Goal: Task Accomplishment & Management: Complete application form

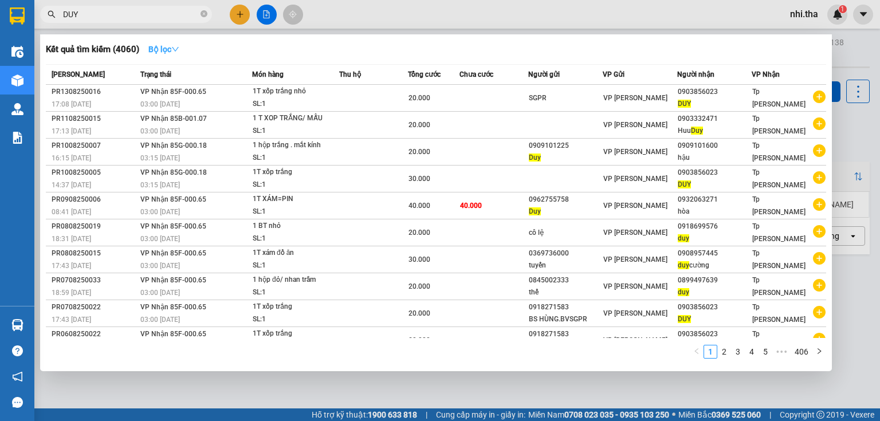
type input "DUY"
click at [178, 46] on icon "down" at bounding box center [175, 49] width 8 height 8
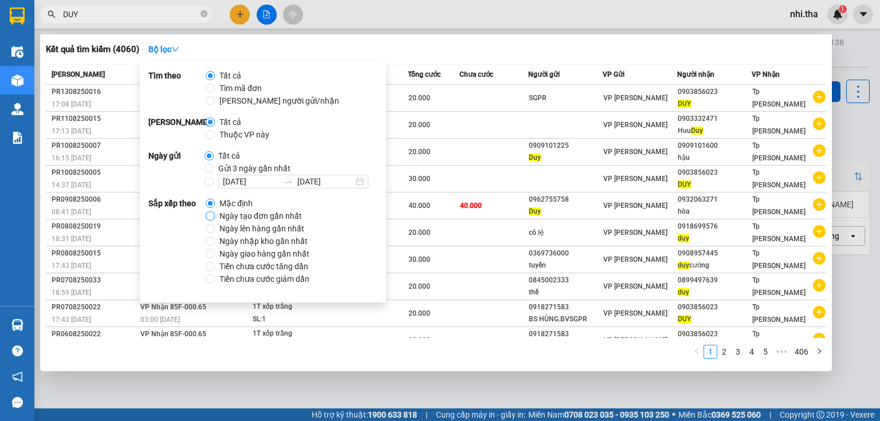
drag, startPoint x: 210, startPoint y: 217, endPoint x: 219, endPoint y: 214, distance: 10.1
click at [215, 215] on label "Ngày tạo đơn gần nhất" at bounding box center [256, 216] width 101 height 13
click at [215, 215] on input "Ngày tạo đơn gần nhất" at bounding box center [210, 215] width 9 height 9
radio input "true"
radio input "false"
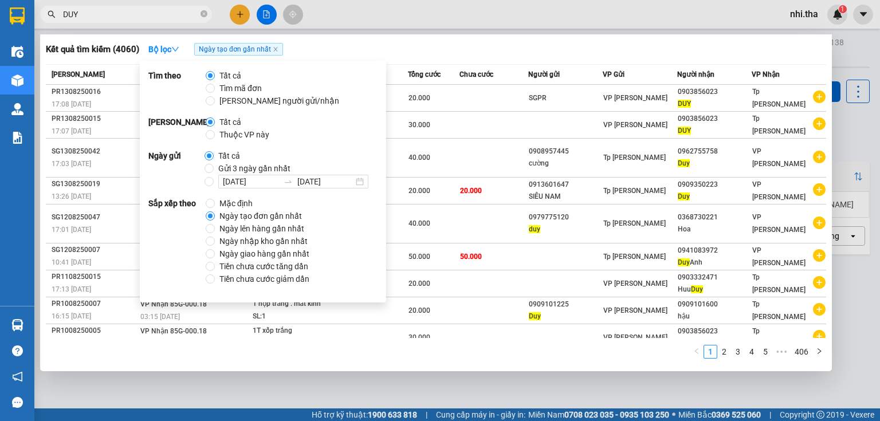
click at [433, 49] on div "Kết quả tìm kiếm ( 4060 ) Bộ lọc Ngày tạo đơn gần nhất" at bounding box center [436, 49] width 780 height 18
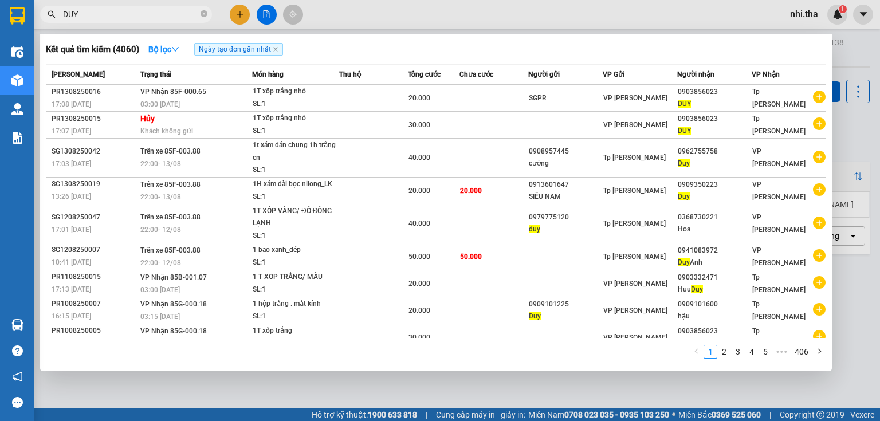
click at [135, 15] on input "DUY" at bounding box center [130, 14] width 135 height 13
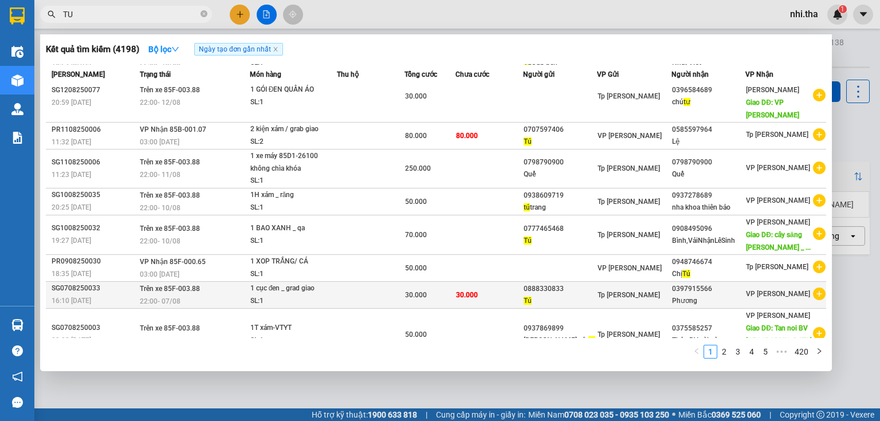
scroll to position [74, 0]
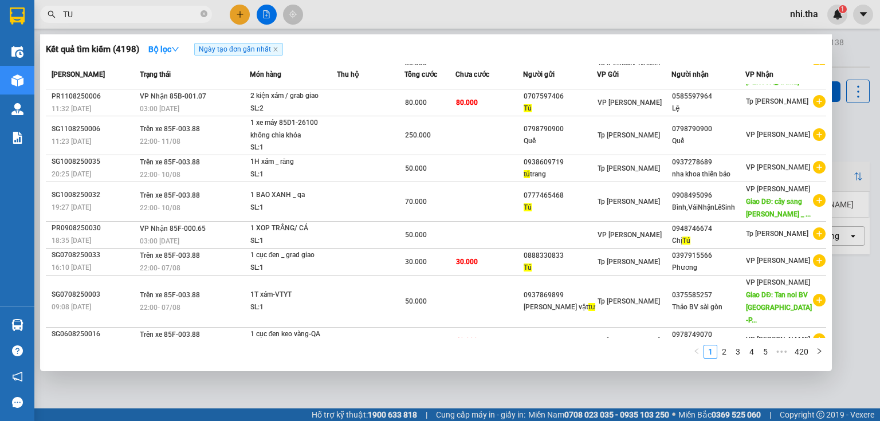
type input "TU"
click at [241, 18] on div at bounding box center [440, 210] width 880 height 421
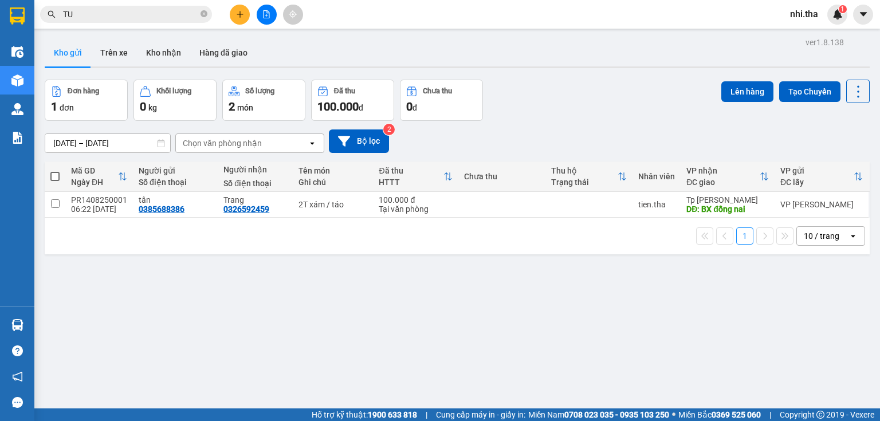
click at [241, 18] on icon "plus" at bounding box center [240, 14] width 8 height 8
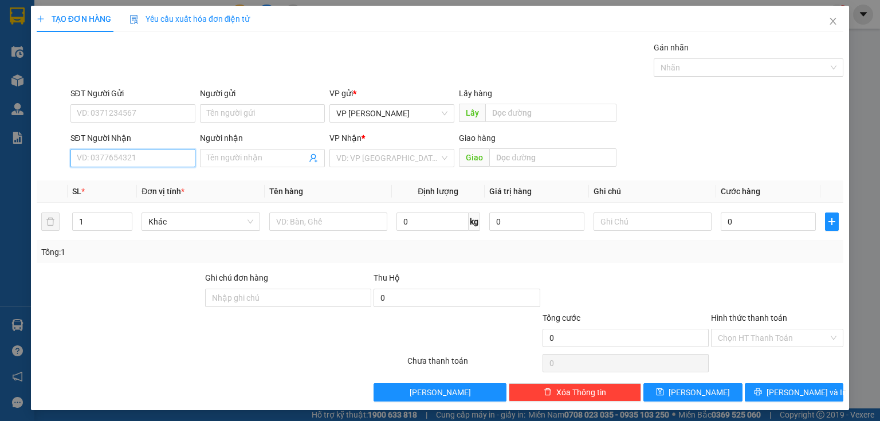
click at [167, 157] on input "SĐT Người Nhận" at bounding box center [132, 158] width 125 height 18
type input "0906884363"
click at [133, 183] on div "0906884363 - chị ba 0933133476" at bounding box center [137, 180] width 120 height 13
type input "chị ba 0933133476"
type input "0906884363"
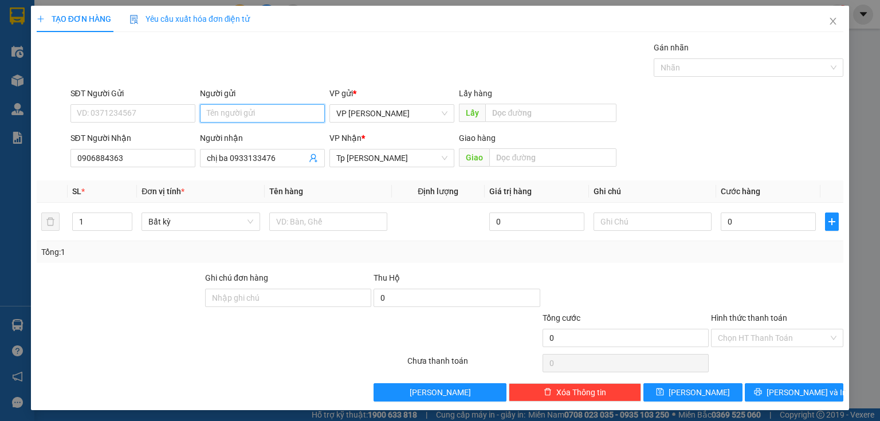
click at [219, 117] on input "Người gửi" at bounding box center [262, 113] width 125 height 18
click at [285, 218] on input "text" at bounding box center [328, 221] width 118 height 18
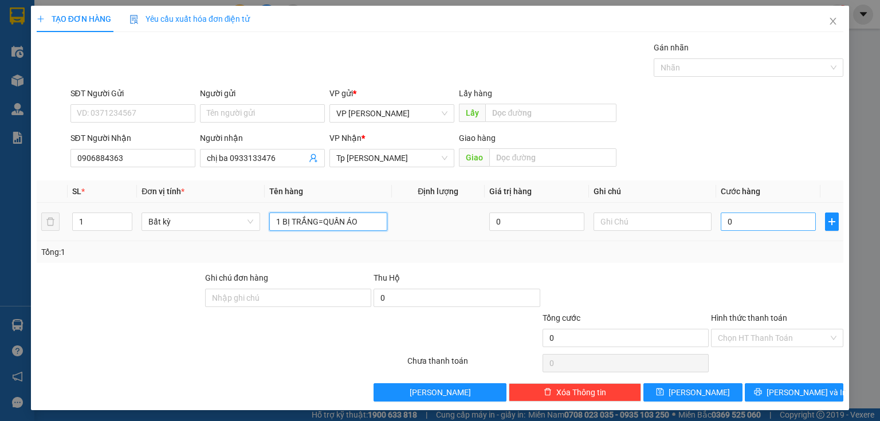
type input "1 BỊ TRẮNG=QUẦN ÁO"
click at [730, 225] on input "0" at bounding box center [767, 221] width 95 height 18
type input "3"
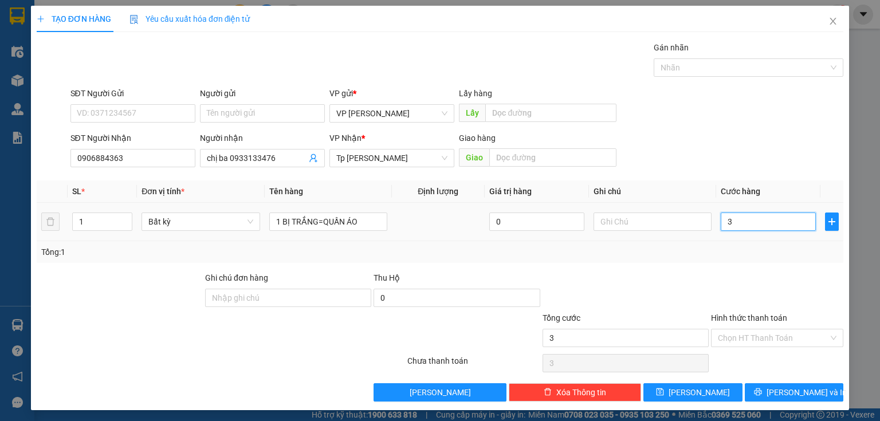
type input "30"
type input "30.000"
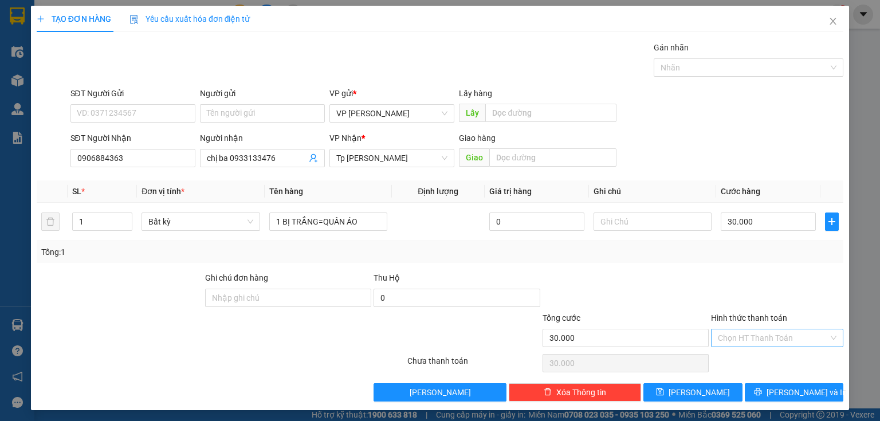
drag, startPoint x: 735, startPoint y: 340, endPoint x: 735, endPoint y: 346, distance: 6.9
click at [735, 341] on input "Hình thức thanh toán" at bounding box center [773, 337] width 111 height 17
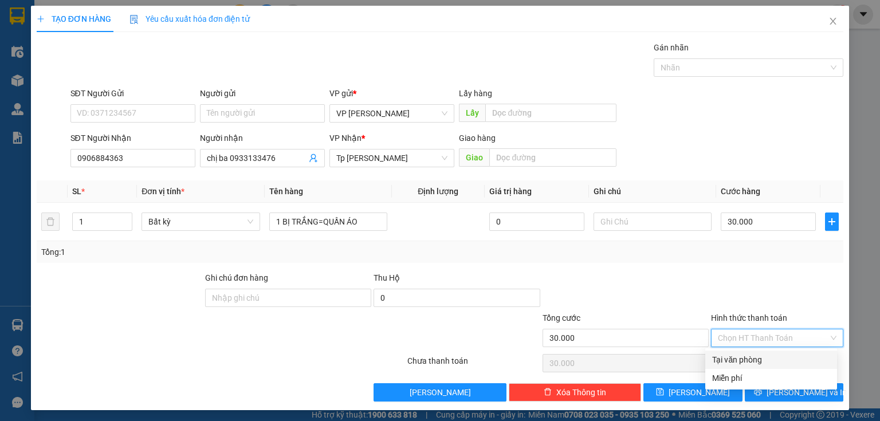
click at [738, 361] on div "Tại văn phòng" at bounding box center [771, 359] width 118 height 13
type input "0"
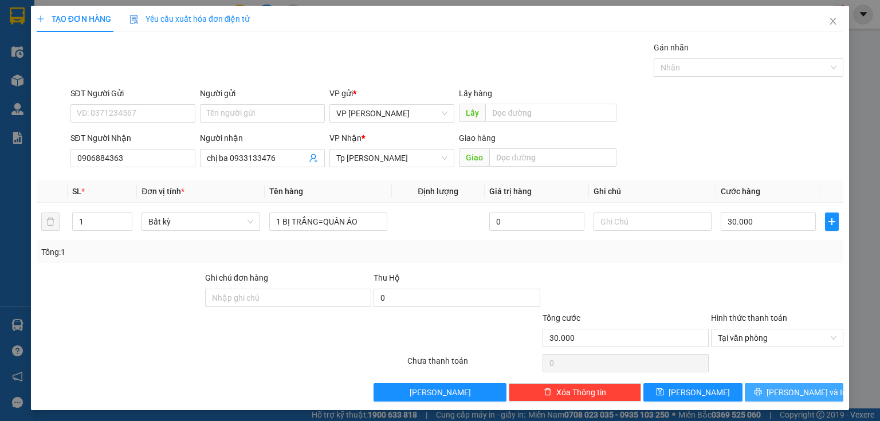
click at [756, 385] on button "[PERSON_NAME] và In" at bounding box center [793, 392] width 99 height 18
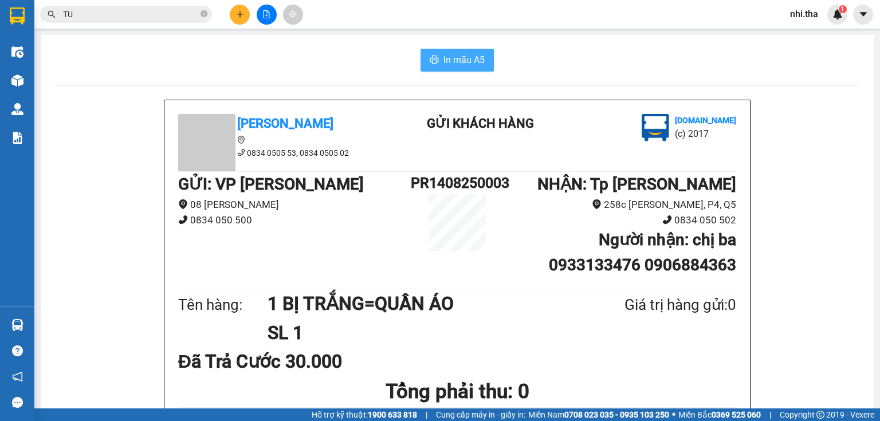
drag, startPoint x: 456, startPoint y: 58, endPoint x: 608, endPoint y: 86, distance: 154.4
click at [456, 58] on span "In mẫu A5" at bounding box center [463, 60] width 41 height 14
click at [238, 21] on button at bounding box center [240, 15] width 20 height 20
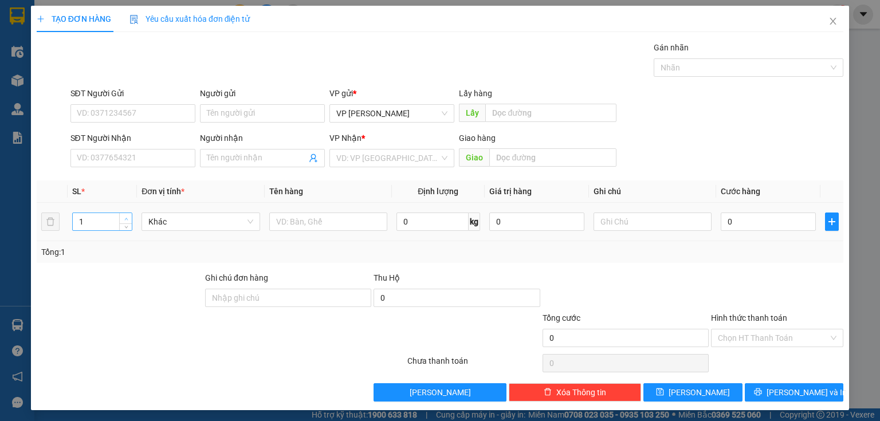
type input "2"
click at [124, 218] on icon "up" at bounding box center [126, 219] width 4 height 4
click at [316, 222] on input "text" at bounding box center [328, 221] width 118 height 18
type input "2T lớn dây xanh lá"
click at [740, 223] on input "0" at bounding box center [767, 221] width 95 height 18
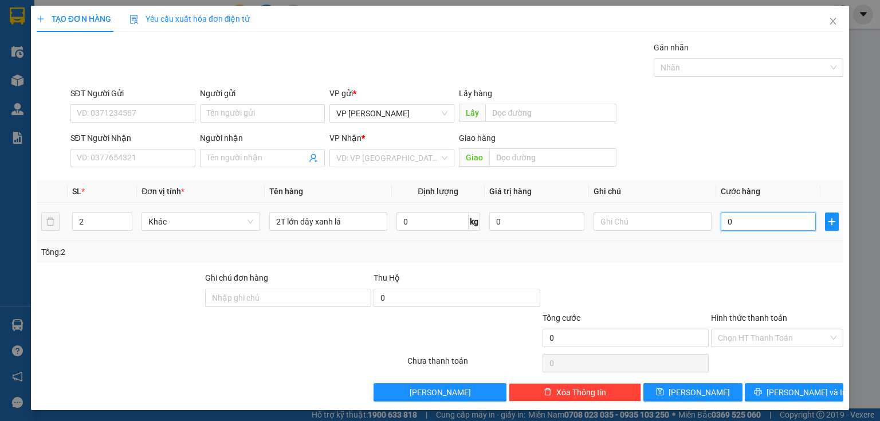
type input "8"
type input "80"
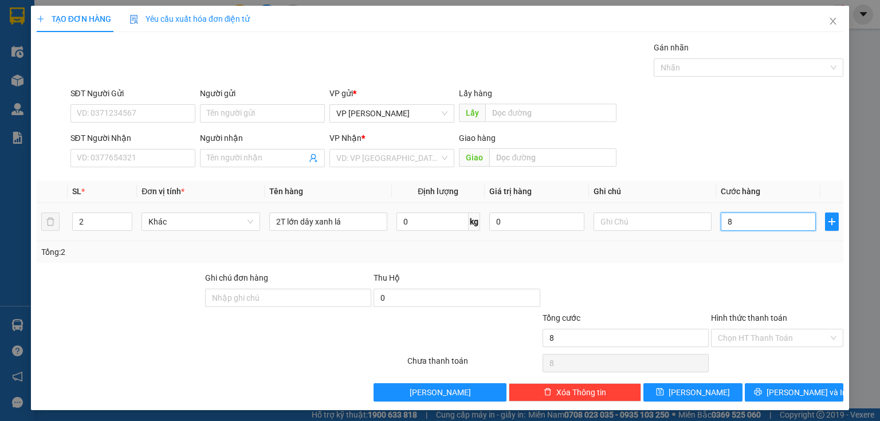
type input "80"
type input "80.000"
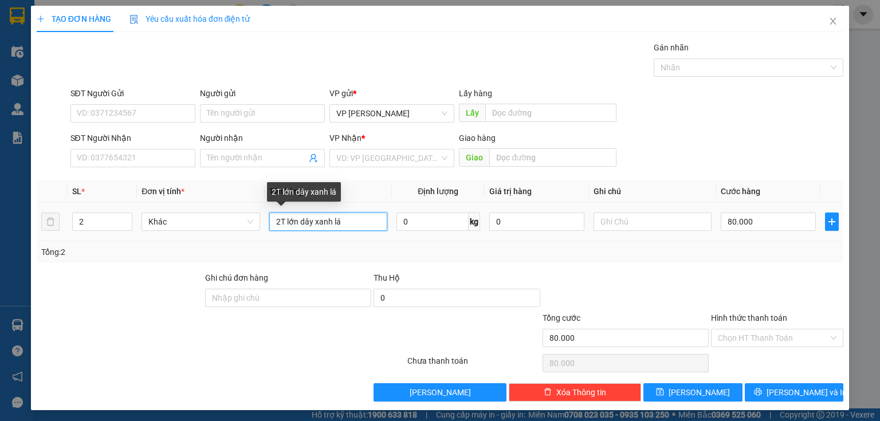
click at [343, 220] on input "2T lớn dây xanh lá" at bounding box center [328, 221] width 118 height 18
type input "2T lớn dây xanh lá=nho + táo"
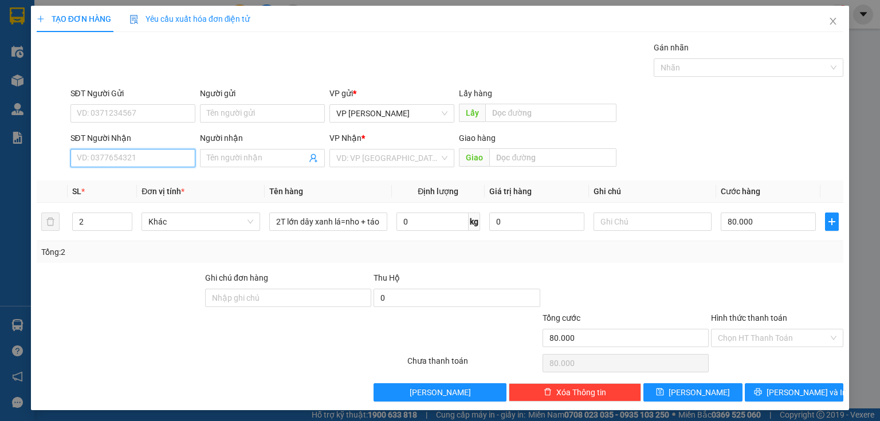
scroll to position [0, 0]
click at [153, 157] on input "SĐT Người Nhận" at bounding box center [132, 158] width 125 height 18
click at [107, 157] on input "09743115991" at bounding box center [132, 158] width 125 height 18
click at [92, 156] on input "0974315991" at bounding box center [132, 158] width 125 height 18
click at [108, 157] on input "0974315991" at bounding box center [132, 158] width 125 height 18
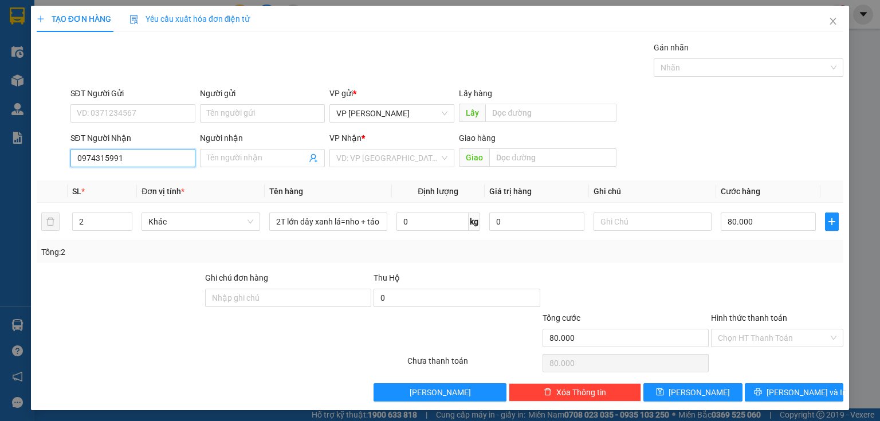
click at [94, 158] on input "0974315991" at bounding box center [132, 158] width 125 height 18
click at [107, 156] on input "0974315991" at bounding box center [132, 158] width 125 height 18
click at [121, 155] on input "0974315991" at bounding box center [132, 158] width 125 height 18
type input "0974315991"
click at [238, 156] on input "Người nhận" at bounding box center [257, 158] width 100 height 13
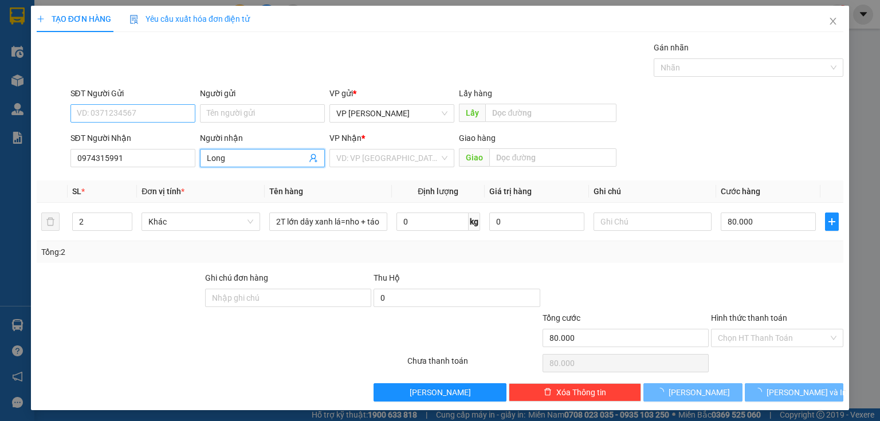
type input "Long"
click at [114, 115] on input "SĐT Người Gửi" at bounding box center [132, 113] width 125 height 18
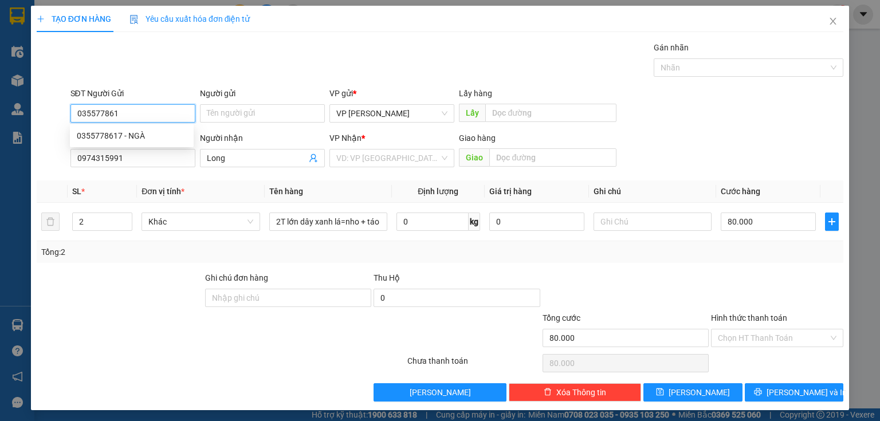
type input "0355778617"
click at [120, 135] on div "0355778617 - NGÀ" at bounding box center [132, 135] width 110 height 13
type input "NGÀ"
type input "0355778617"
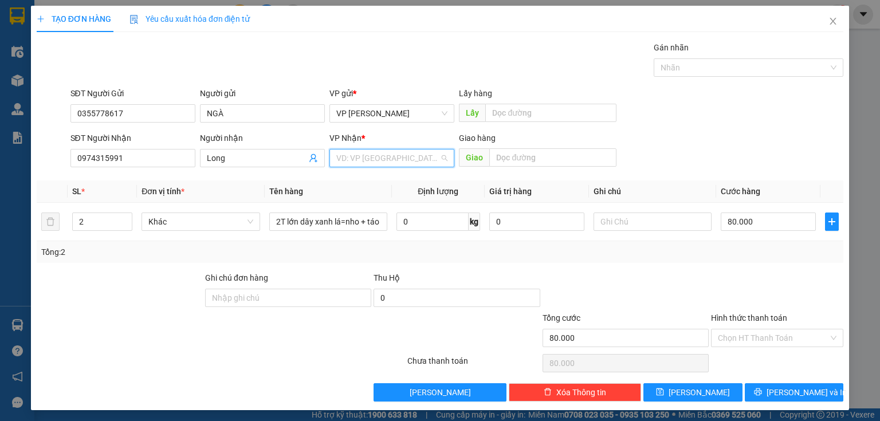
click at [372, 156] on input "search" at bounding box center [387, 157] width 103 height 17
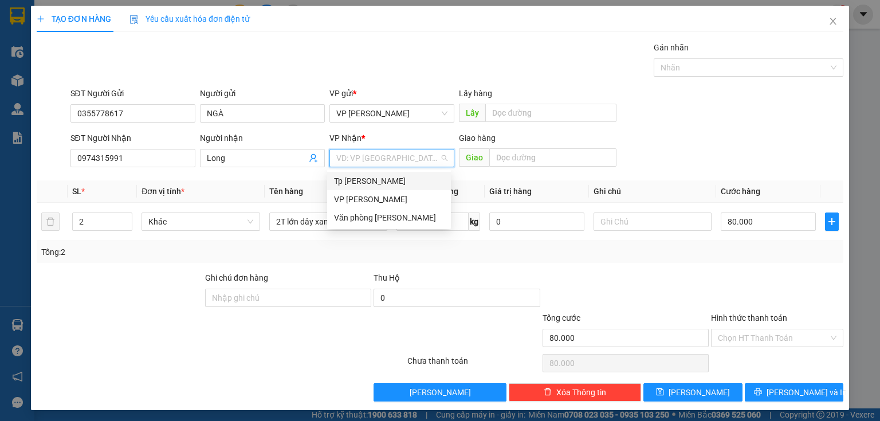
click at [369, 183] on div "Tp [PERSON_NAME]" at bounding box center [389, 181] width 110 height 13
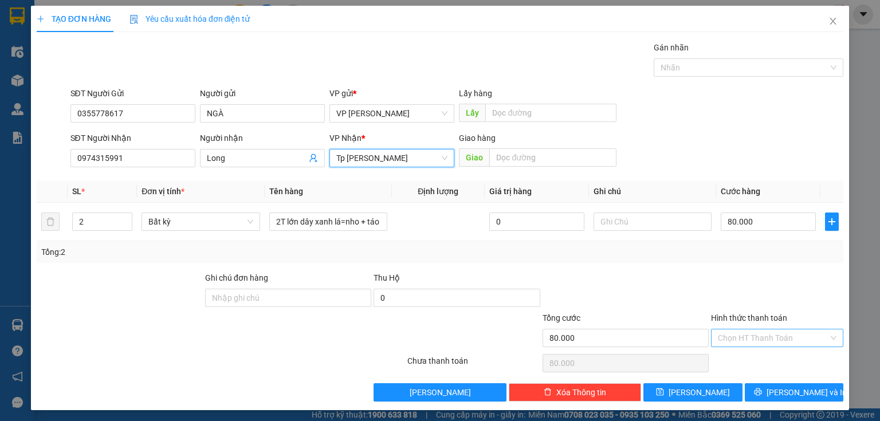
click at [781, 341] on input "Hình thức thanh toán" at bounding box center [773, 337] width 111 height 17
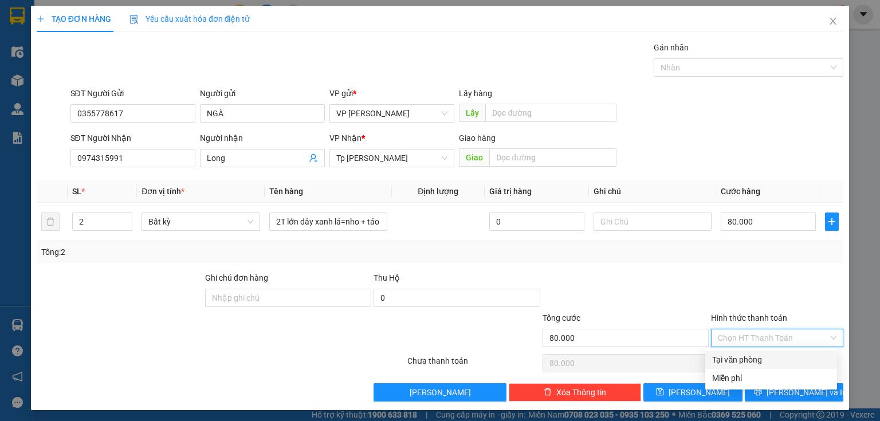
click at [758, 360] on div "Tại văn phòng" at bounding box center [771, 359] width 118 height 13
type input "0"
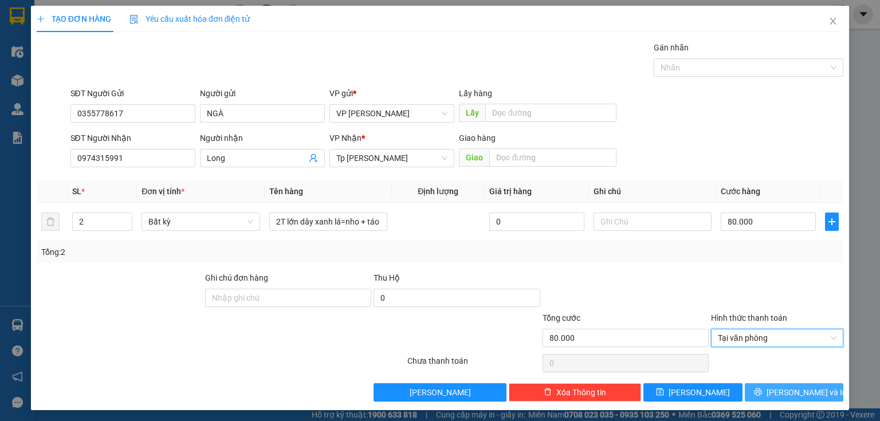
click at [779, 389] on span "[PERSON_NAME] và In" at bounding box center [806, 392] width 80 height 13
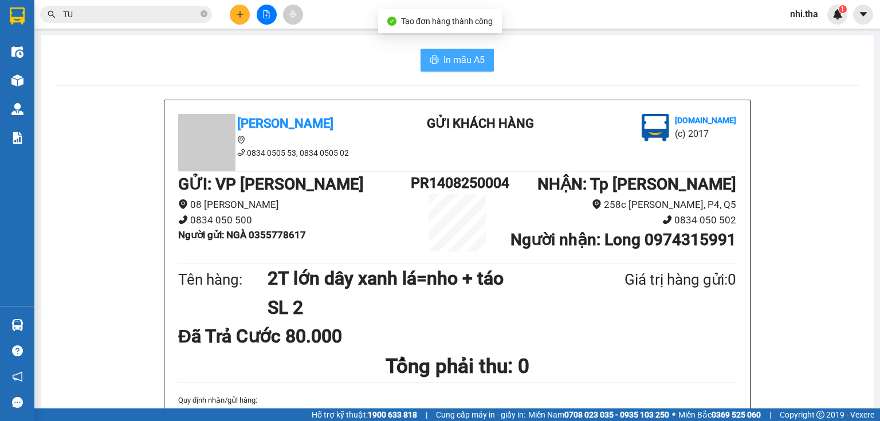
click at [434, 62] on icon "printer" at bounding box center [434, 60] width 9 height 8
click at [473, 62] on span "In mẫu A5" at bounding box center [463, 60] width 41 height 14
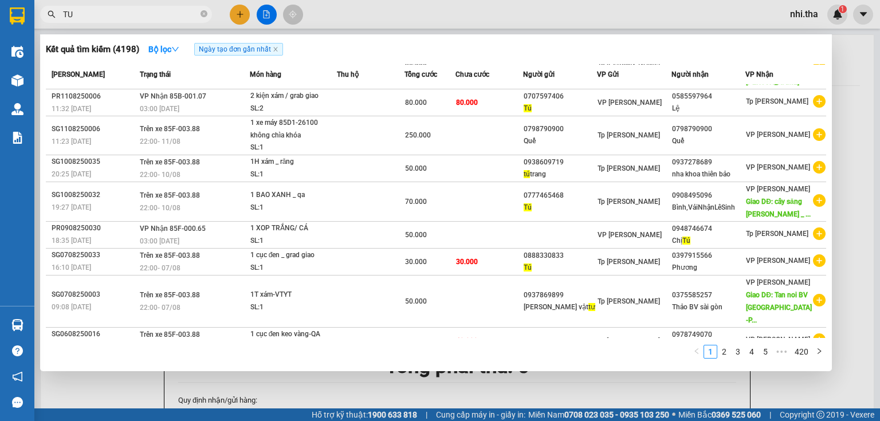
click at [151, 14] on input "TU" at bounding box center [130, 14] width 135 height 13
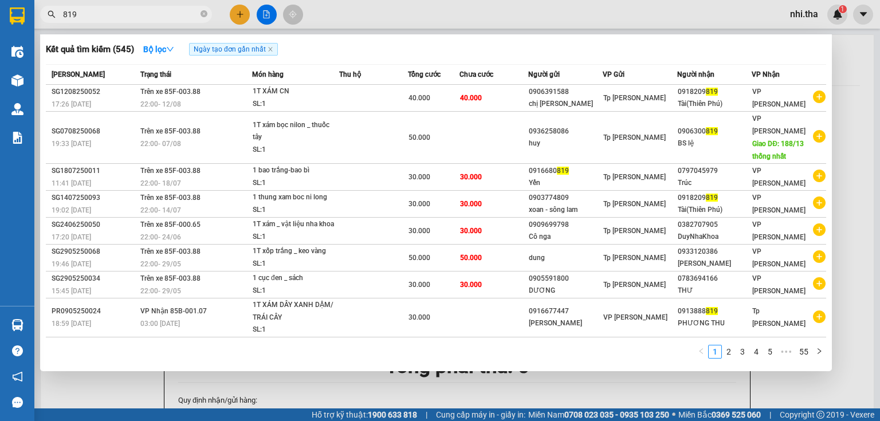
type input "819"
